Goal: Obtain resource: Download file/media

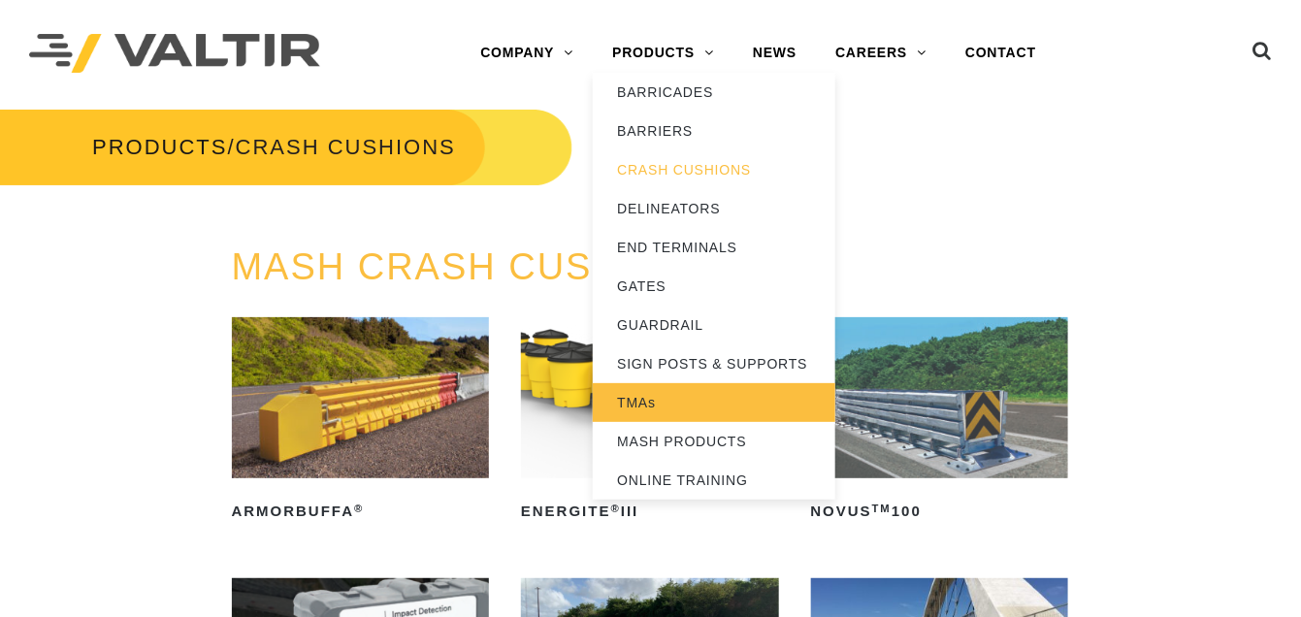
click at [667, 392] on link "TMAs" at bounding box center [714, 402] width 243 height 39
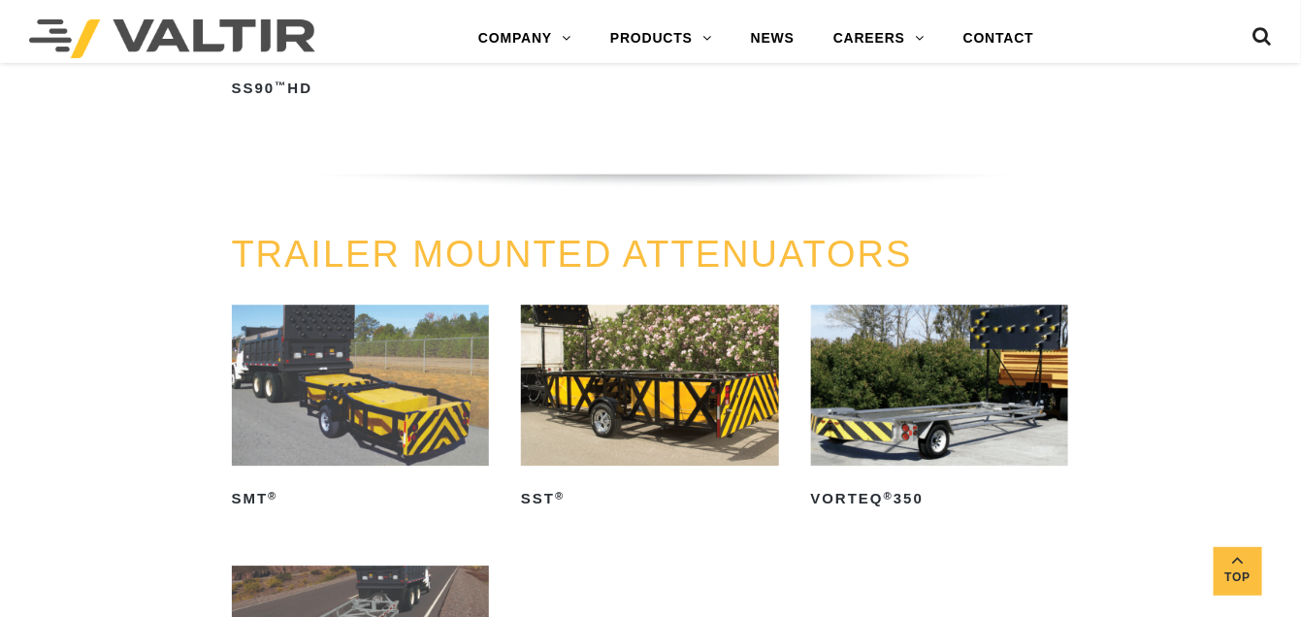
scroll to position [1650, 0]
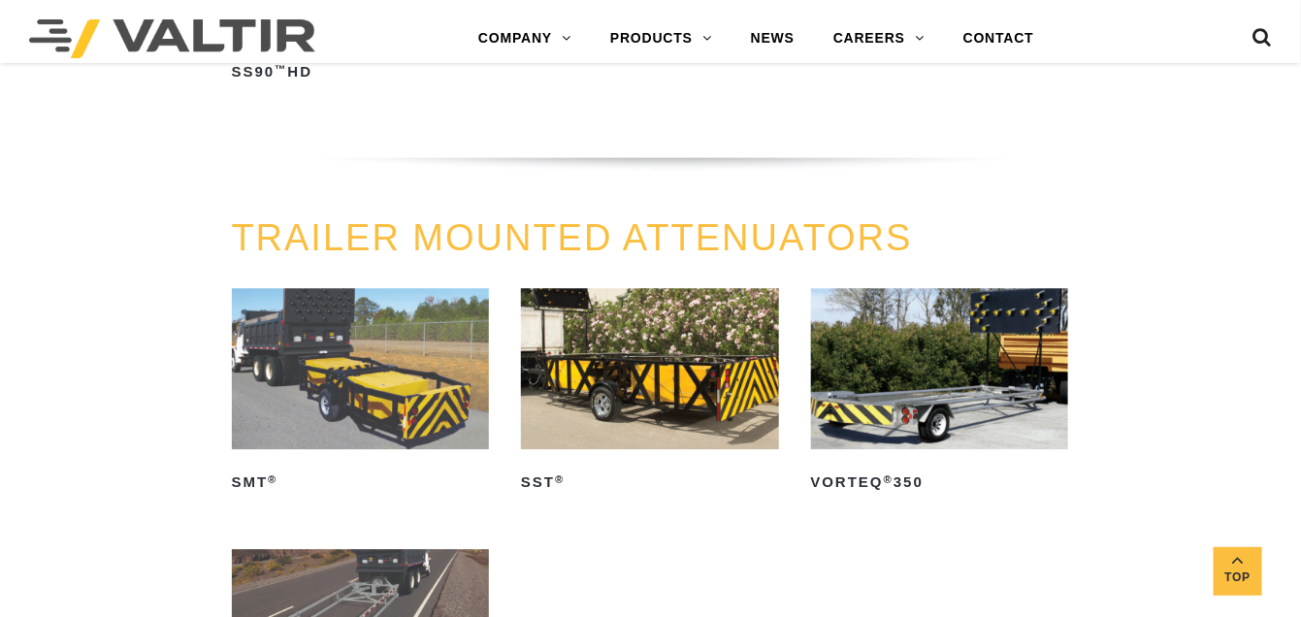
click at [660, 396] on img at bounding box center [650, 368] width 258 height 161
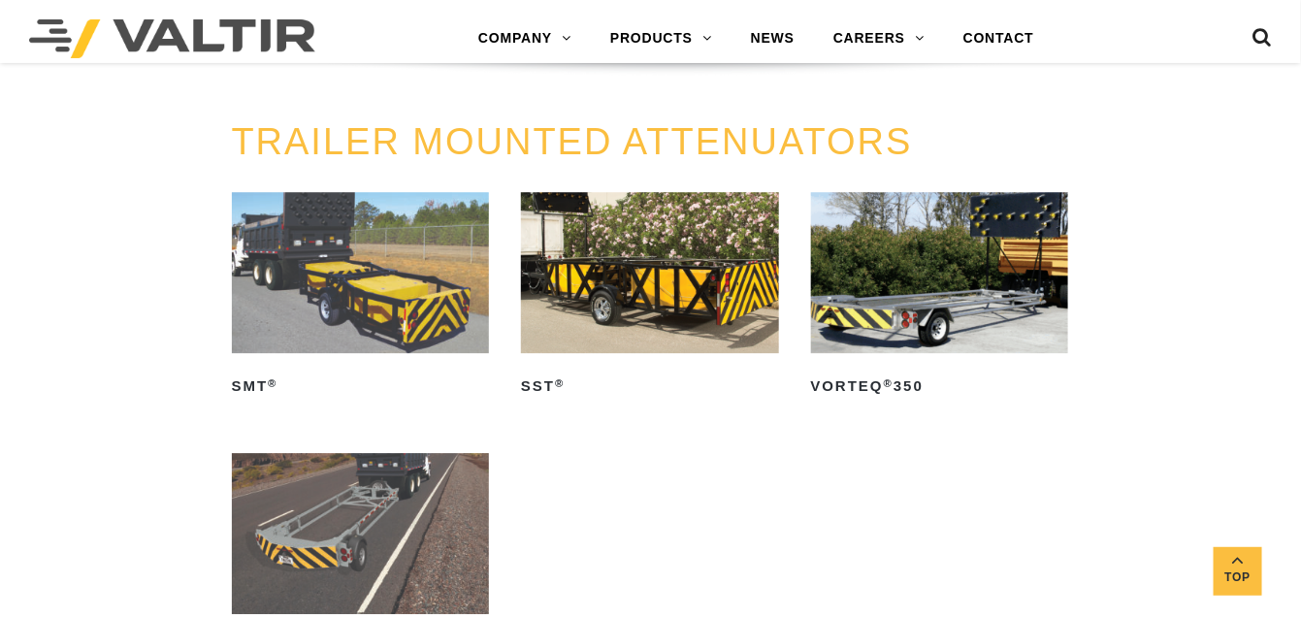
scroll to position [1747, 0]
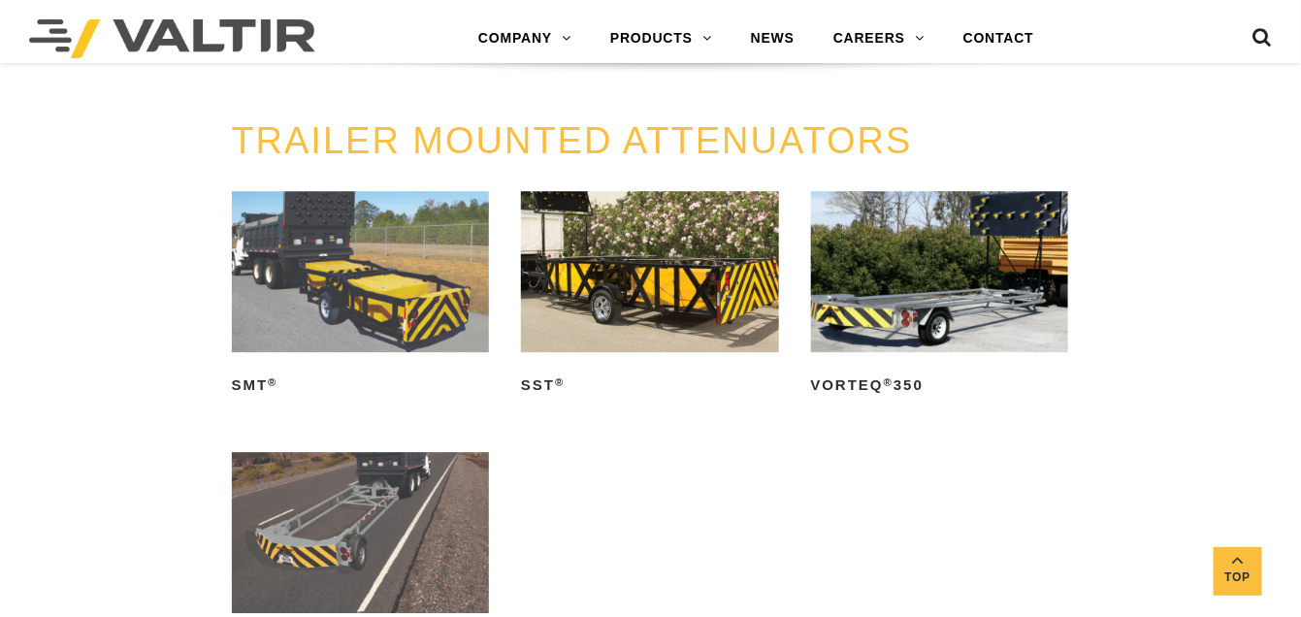
click at [393, 303] on img at bounding box center [361, 271] width 258 height 161
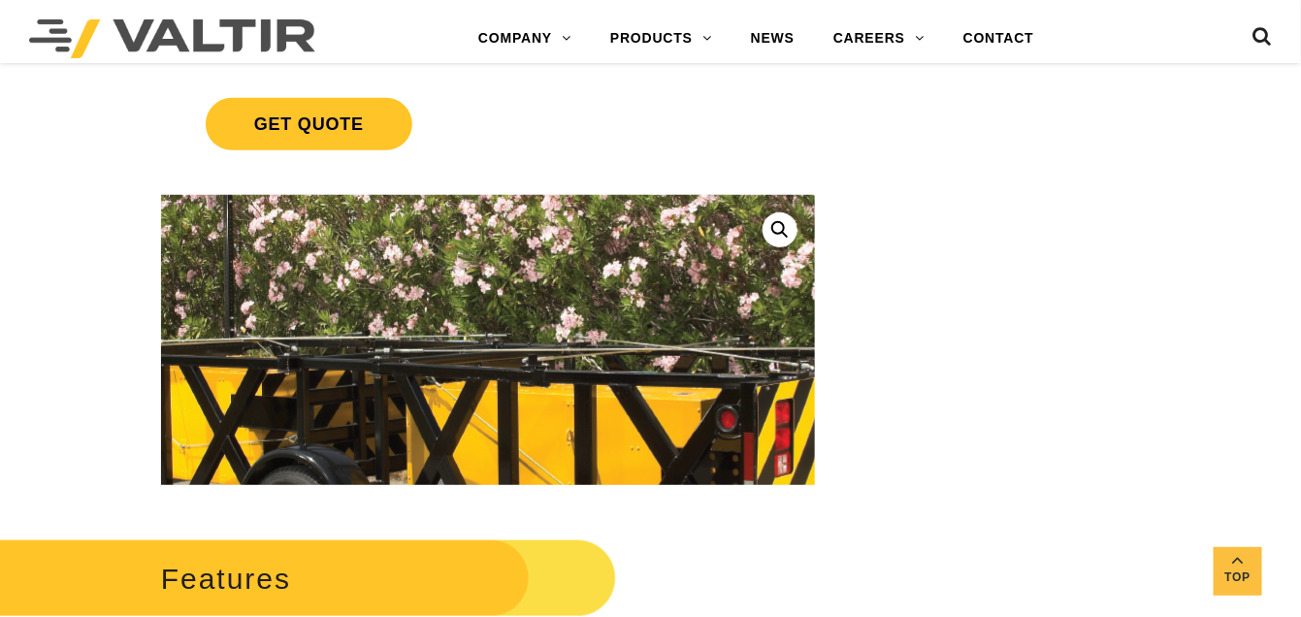
scroll to position [388, 0]
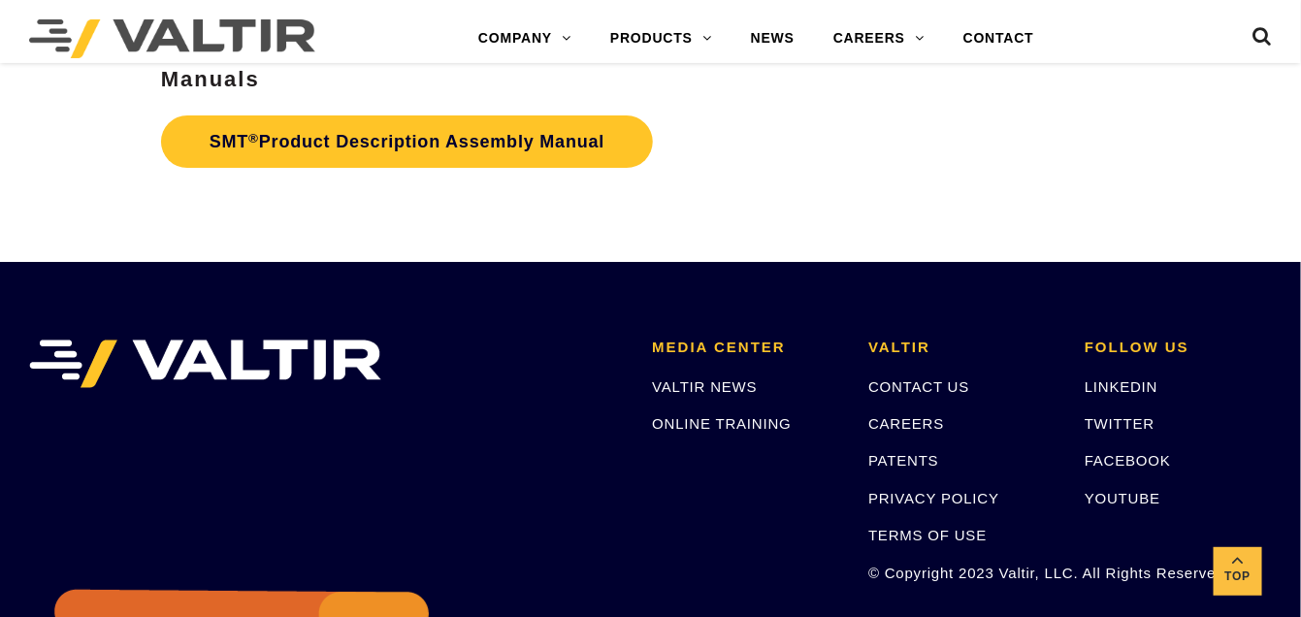
scroll to position [4464, 0]
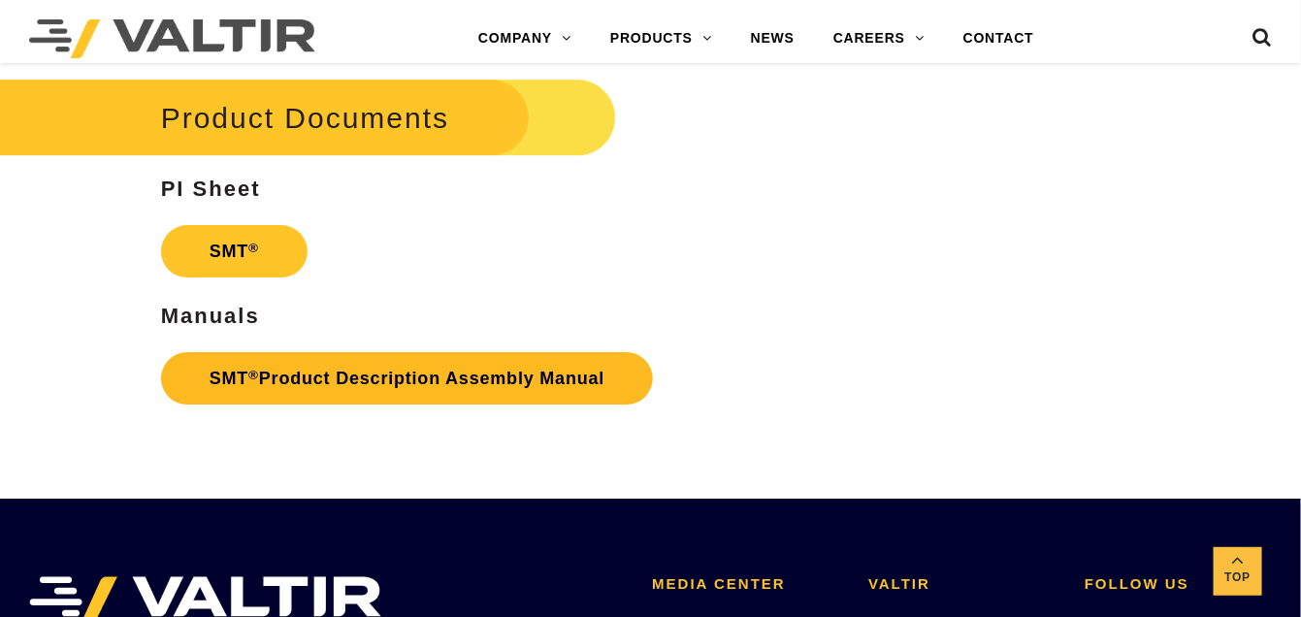
click at [393, 372] on link "SMT ® Product Description Assembly Manual" at bounding box center [407, 378] width 493 height 52
